Goal: Task Accomplishment & Management: Manage account settings

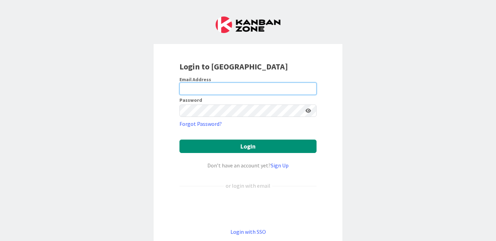
click at [192, 84] on input "email" at bounding box center [247, 89] width 137 height 12
paste input "[EMAIL_ADDRESS][DOMAIN_NAME]"
type input "[EMAIL_ADDRESS][DOMAIN_NAME]"
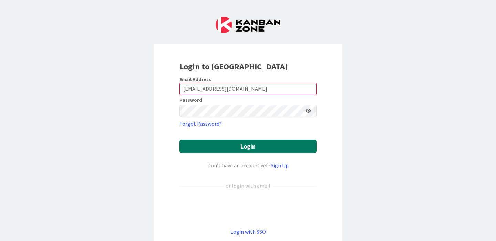
click at [215, 146] on button "Login" at bounding box center [247, 146] width 137 height 13
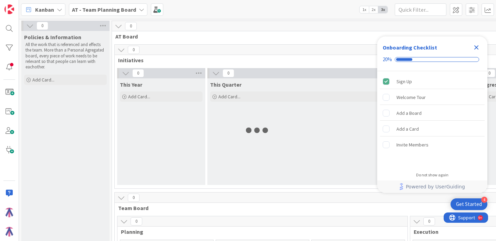
click at [478, 47] on icon "Close Checklist" at bounding box center [476, 47] width 8 height 8
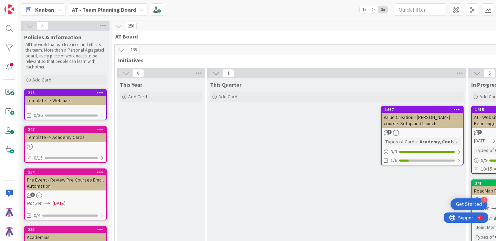
click at [115, 11] on b "AT - Team Planning Board" at bounding box center [104, 9] width 64 height 7
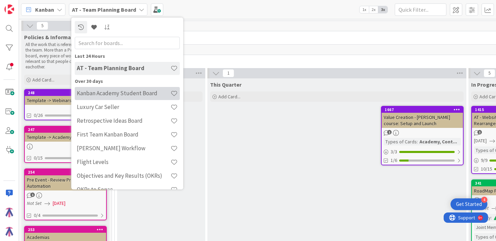
click at [121, 96] on h4 "Kanban Academy Student Board" at bounding box center [124, 93] width 94 height 7
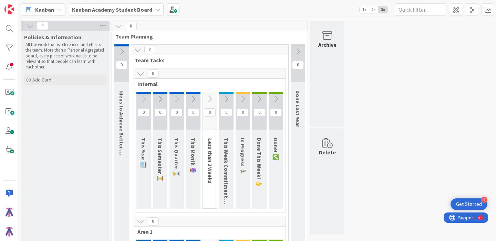
click at [93, 10] on b "Kanban Academy Student Board" at bounding box center [112, 9] width 80 height 7
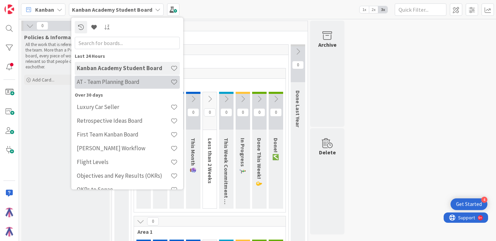
click at [104, 77] on div "AT - Team Planning Board" at bounding box center [127, 82] width 105 height 13
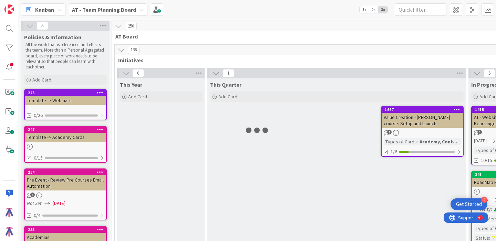
click at [104, 10] on b "AT - Team Planning Board" at bounding box center [104, 9] width 64 height 7
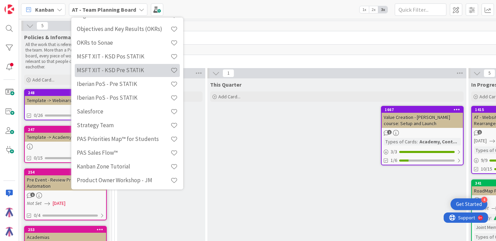
scroll to position [149, 0]
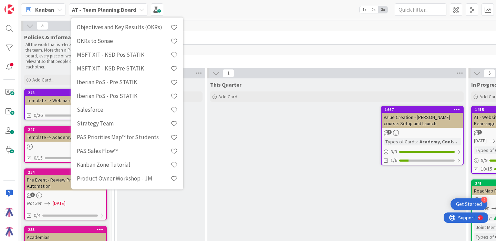
click at [125, 118] on div "Strategy Team" at bounding box center [127, 123] width 105 height 13
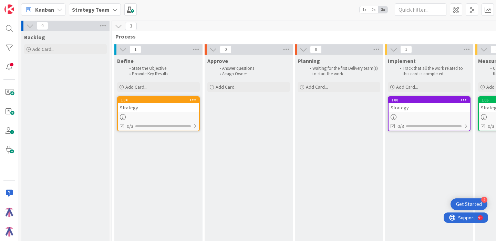
click at [82, 10] on b "Strategy Team" at bounding box center [91, 9] width 38 height 7
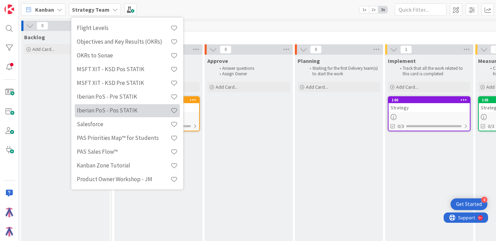
scroll to position [149, 0]
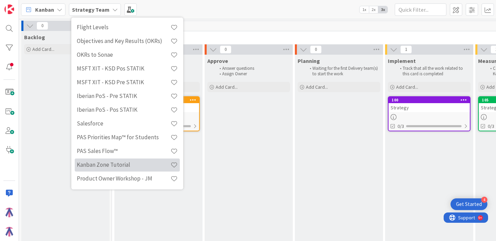
click at [105, 163] on h4 "Kanban Zone Tutorial" at bounding box center [124, 165] width 94 height 7
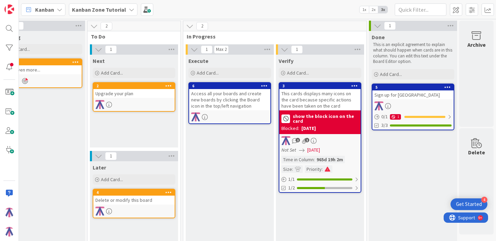
scroll to position [0, 30]
click at [407, 94] on div "Sign up for [GEOGRAPHIC_DATA]" at bounding box center [412, 95] width 81 height 9
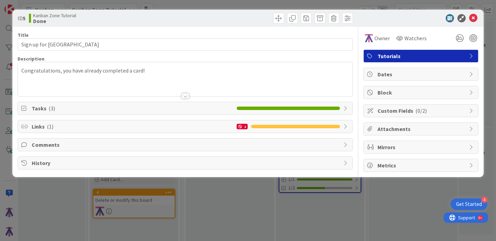
click at [24, 108] on icon at bounding box center [24, 109] width 7 height 6
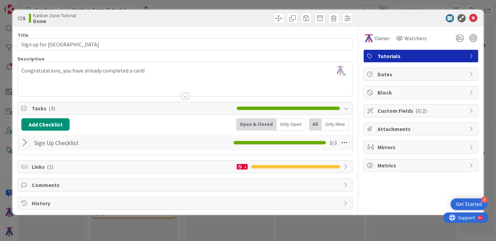
click at [24, 142] on div at bounding box center [25, 143] width 9 height 12
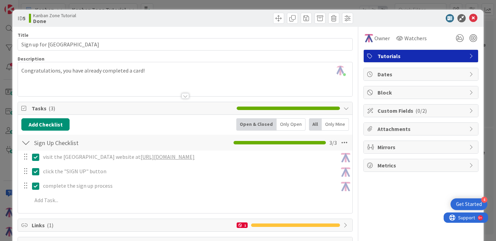
click at [24, 142] on div at bounding box center [25, 143] width 9 height 12
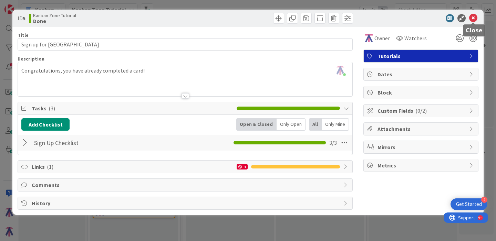
click at [473, 18] on icon at bounding box center [473, 18] width 8 height 8
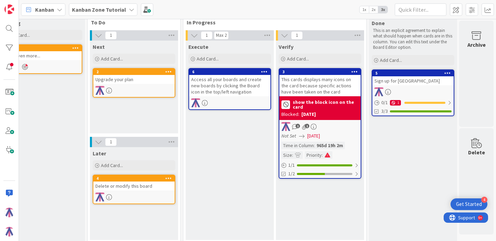
scroll to position [0, 30]
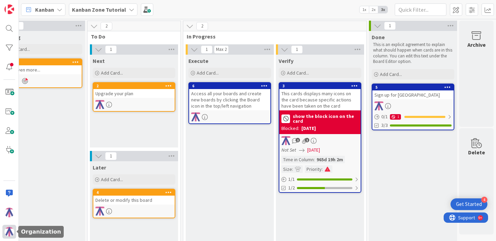
click at [8, 229] on img at bounding box center [9, 232] width 10 height 10
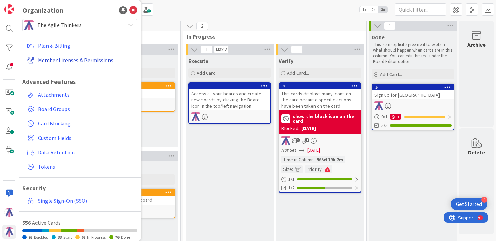
click at [64, 60] on link "Member Licenses & Permissions" at bounding box center [80, 60] width 113 height 12
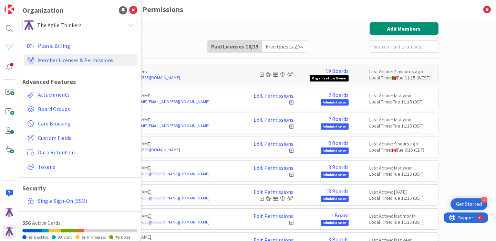
click at [265, 23] on div "Paid Available: 5 Free Available: Unlimited Name Paid Licenses 10 / 15 Free Gue…" at bounding box center [258, 37] width 362 height 30
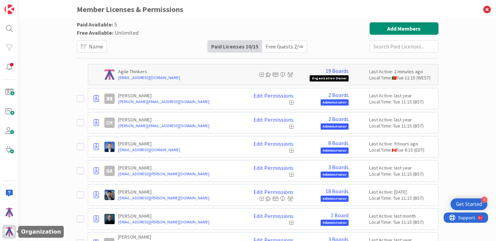
click at [9, 229] on img at bounding box center [9, 232] width 10 height 10
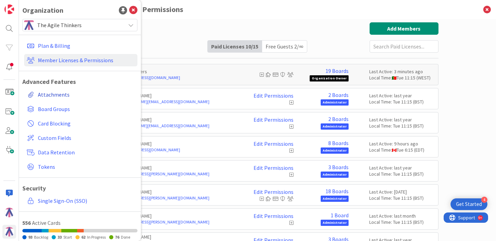
click at [62, 91] on link "Attachments" at bounding box center [80, 95] width 113 height 12
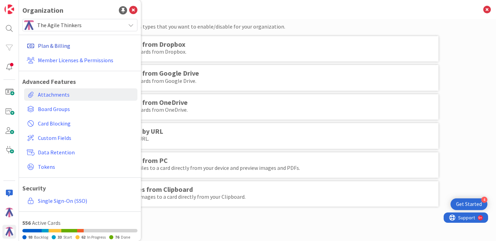
click at [61, 45] on link "Plan & Billing" at bounding box center [80, 46] width 113 height 12
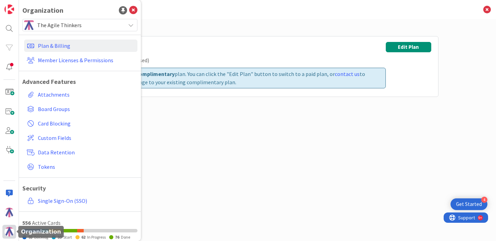
click at [8, 226] on div at bounding box center [9, 232] width 14 height 14
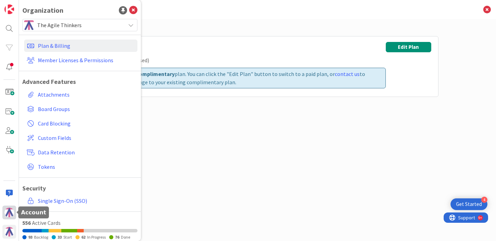
click at [8, 212] on img at bounding box center [9, 213] width 10 height 10
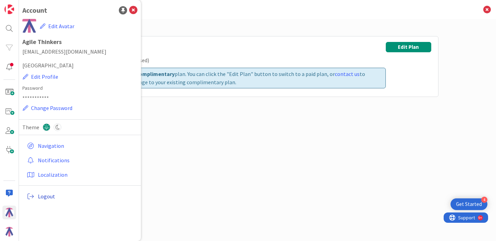
click at [41, 198] on span "Logout" at bounding box center [86, 196] width 97 height 8
